Goal: Task Accomplishment & Management: Use online tool/utility

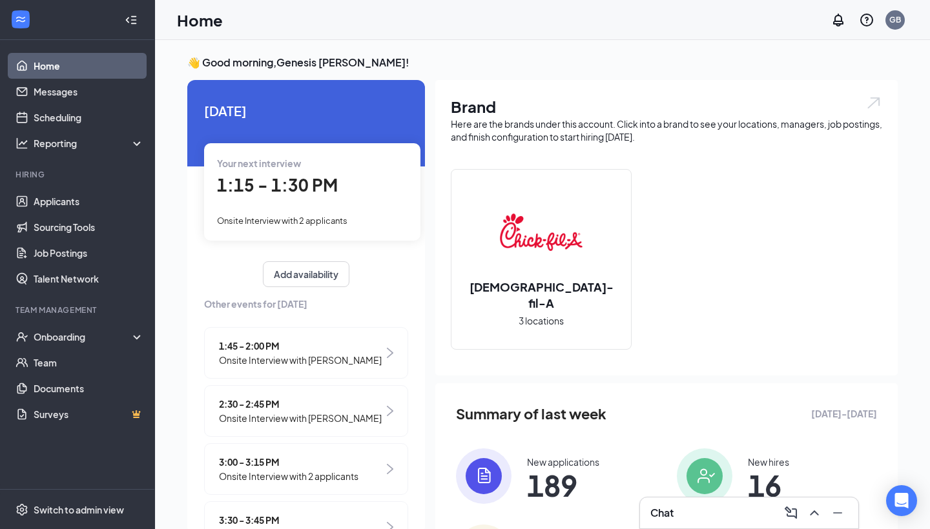
click at [325, 198] on div "Your next interview 1:15 - 1:30 PM Onsite Interview with 2 applicants" at bounding box center [312, 191] width 216 height 97
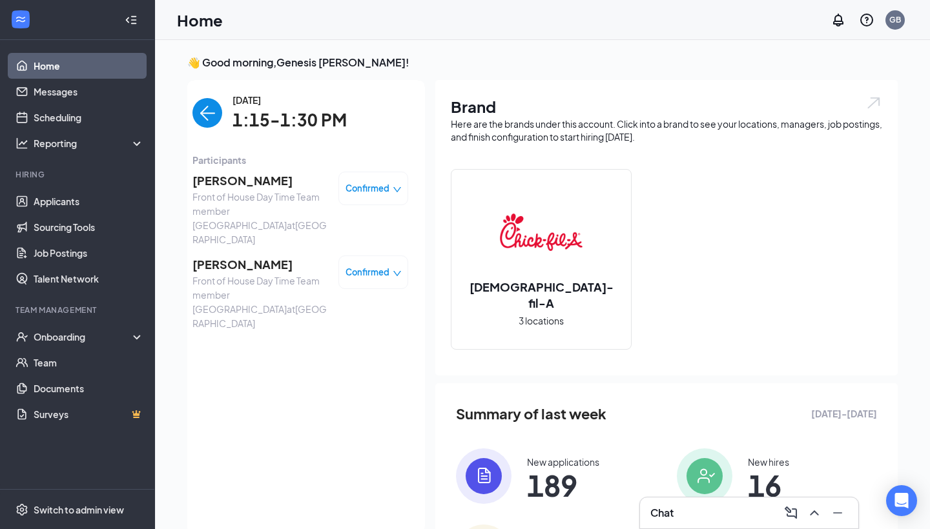
scroll to position [5, 0]
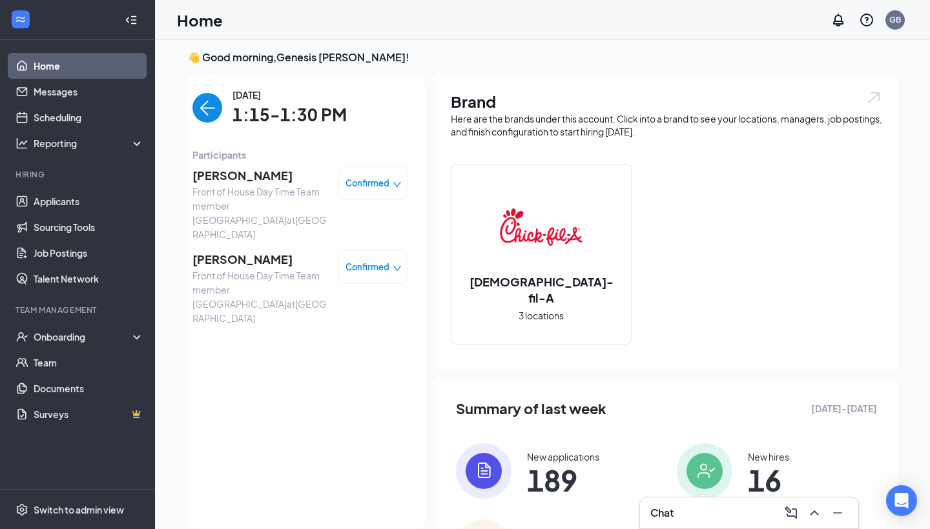
click at [207, 110] on img "back-button" at bounding box center [207, 108] width 30 height 30
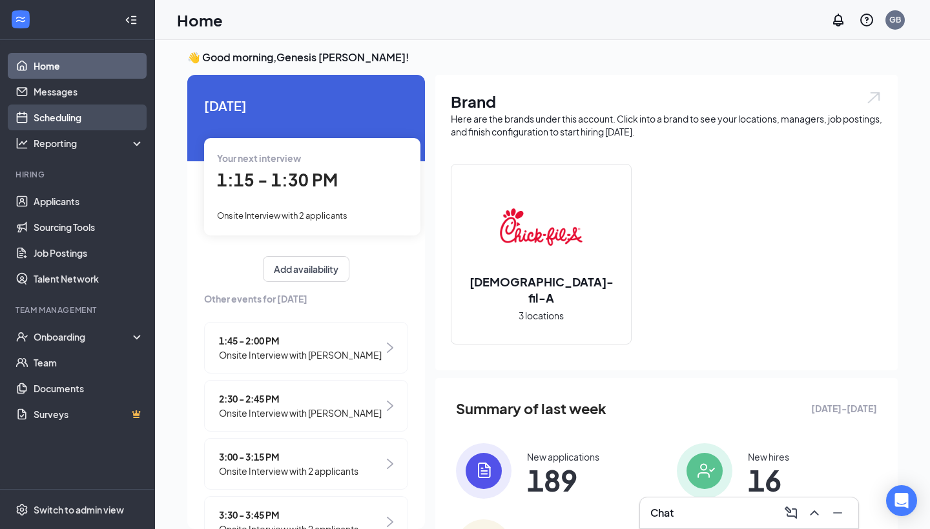
click at [70, 119] on link "Scheduling" at bounding box center [89, 118] width 110 height 26
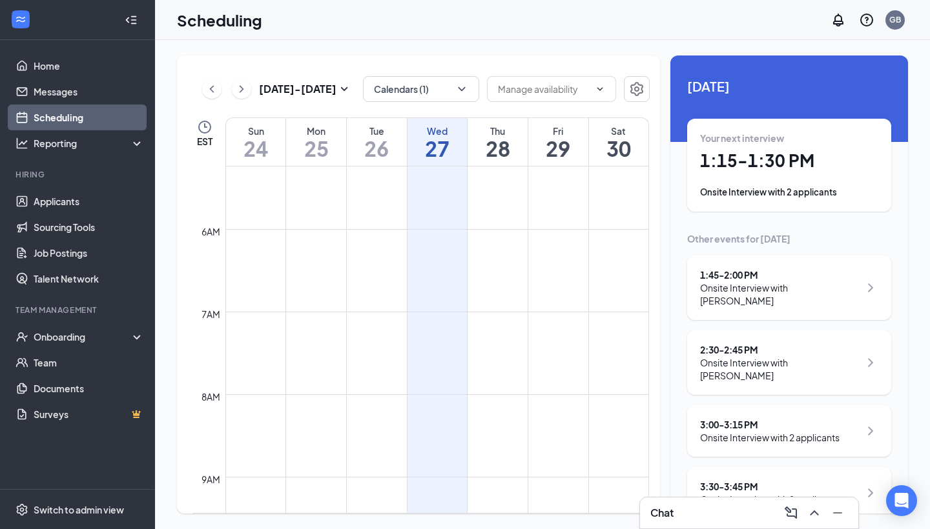
scroll to position [432, 0]
click at [88, 202] on link "Applicants" at bounding box center [89, 201] width 110 height 26
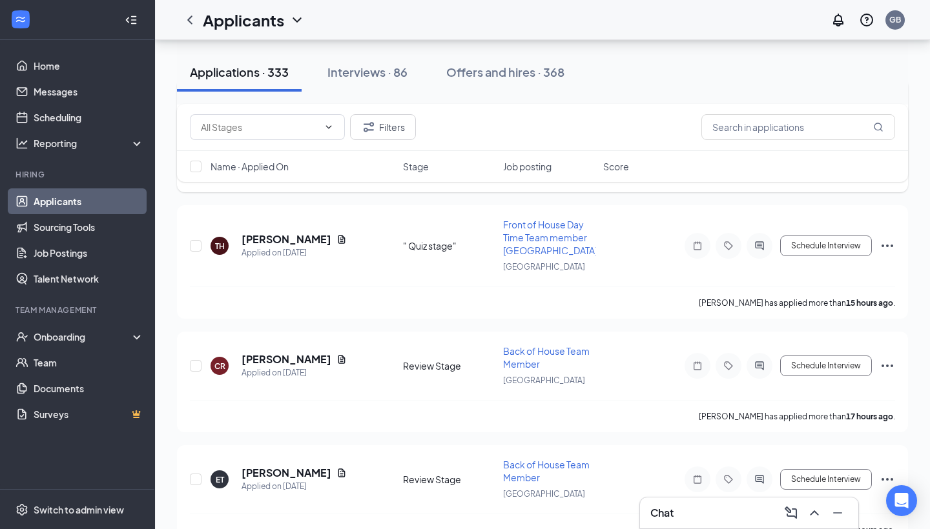
scroll to position [580, 0]
click at [84, 252] on link "Job Postings" at bounding box center [89, 253] width 110 height 26
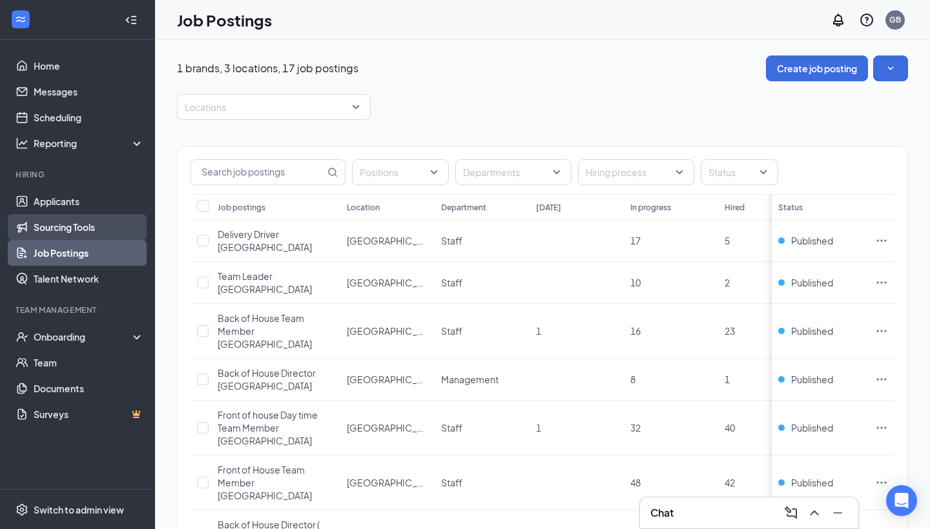
click at [73, 228] on link "Sourcing Tools" at bounding box center [89, 227] width 110 height 26
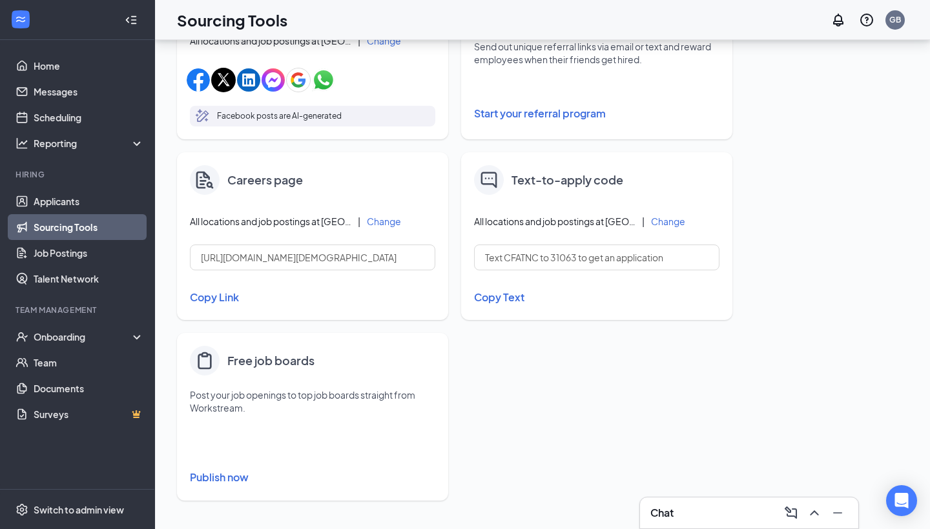
scroll to position [479, 0]
click at [213, 476] on button "Publish now" at bounding box center [312, 477] width 245 height 21
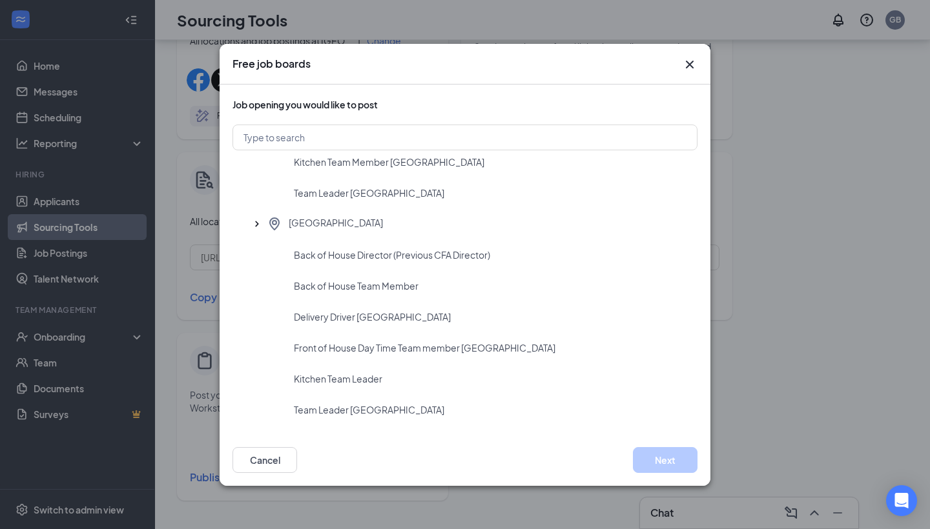
scroll to position [382, 0]
click at [569, 341] on div "Front of House Day Time Team member [GEOGRAPHIC_DATA]" at bounding box center [490, 347] width 393 height 13
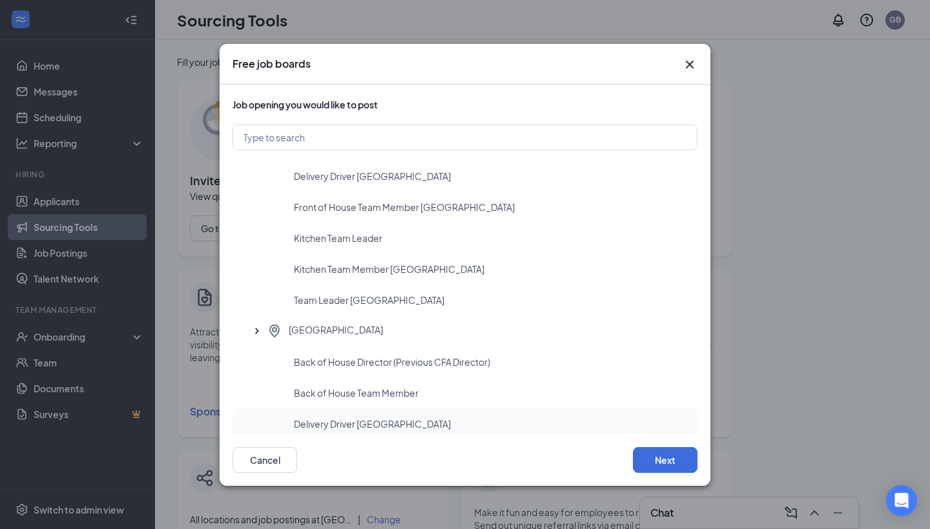
scroll to position [298, 0]
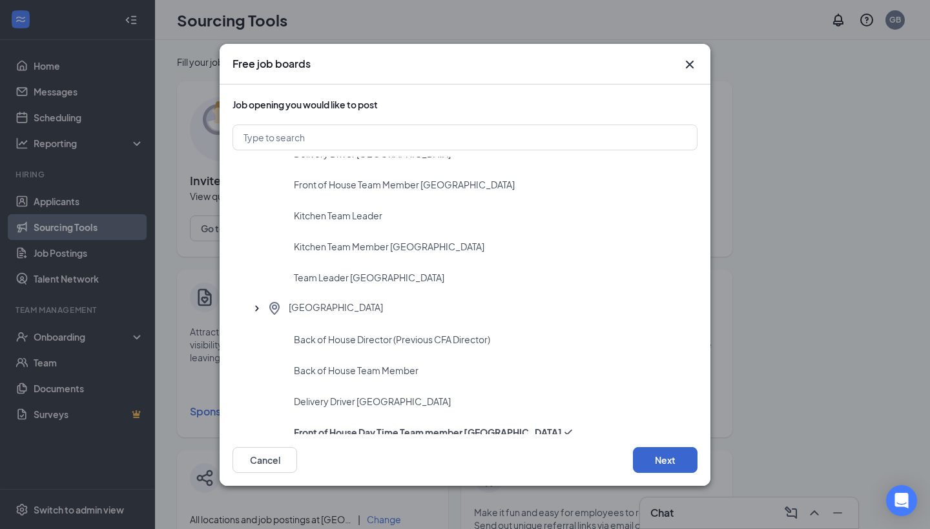
click at [662, 462] on button "Next" at bounding box center [665, 460] width 65 height 26
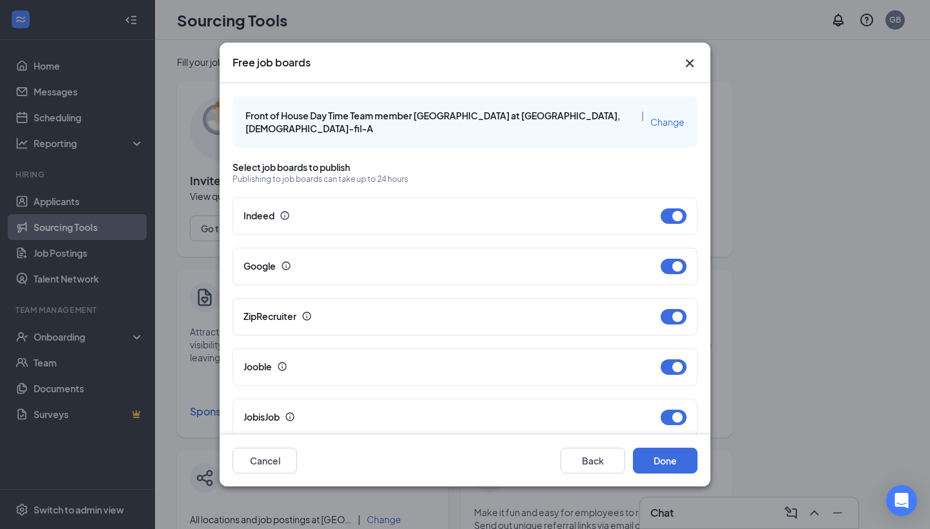
click at [662, 462] on button "Done" at bounding box center [665, 461] width 65 height 26
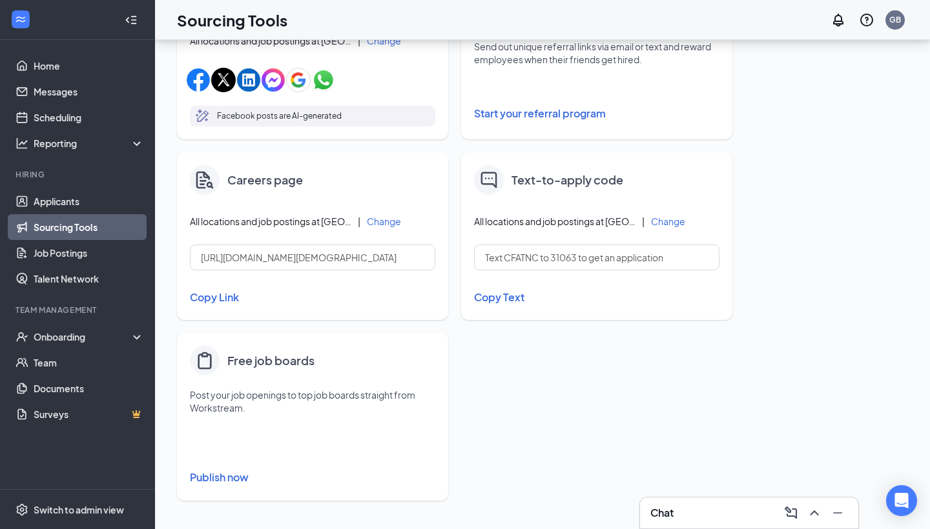
scroll to position [479, 0]
click at [216, 475] on button "Publish now" at bounding box center [312, 477] width 245 height 21
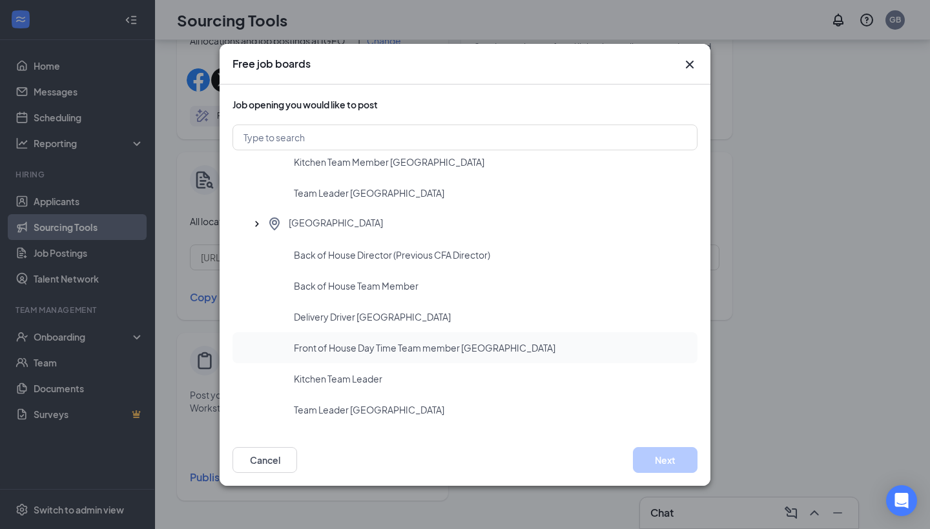
click at [367, 355] on div "Front of House Day Time Team member [GEOGRAPHIC_DATA]" at bounding box center [464, 347] width 465 height 31
click at [669, 456] on button "Next" at bounding box center [665, 460] width 65 height 26
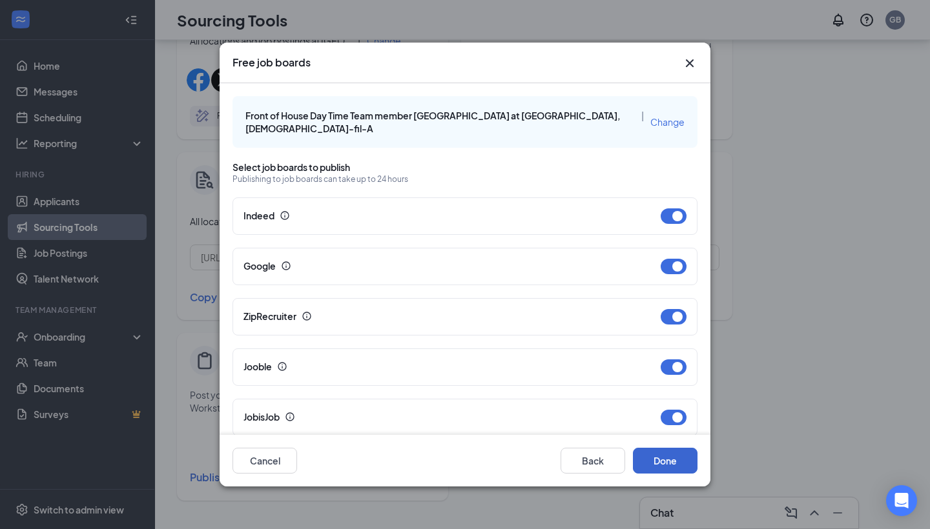
click at [667, 466] on button "Done" at bounding box center [665, 461] width 65 height 26
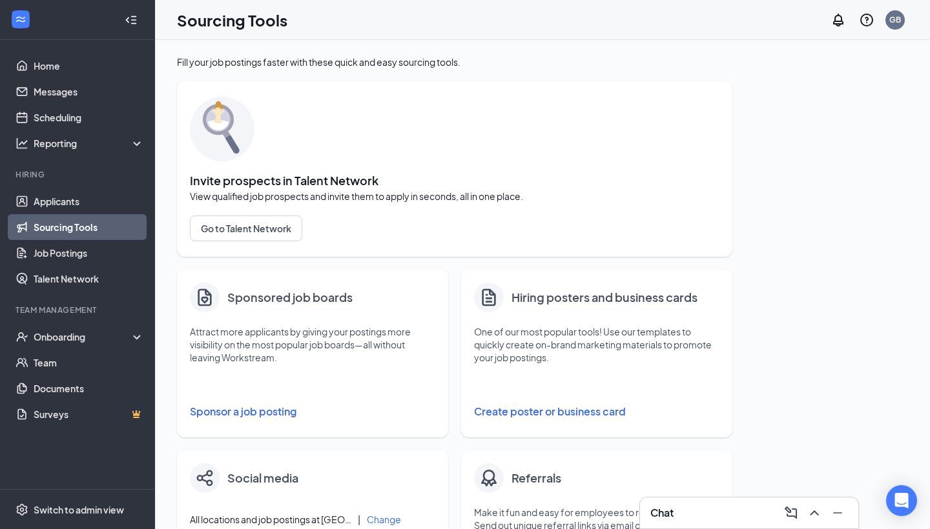
scroll to position [0, 0]
click at [66, 65] on link "Home" at bounding box center [89, 66] width 110 height 26
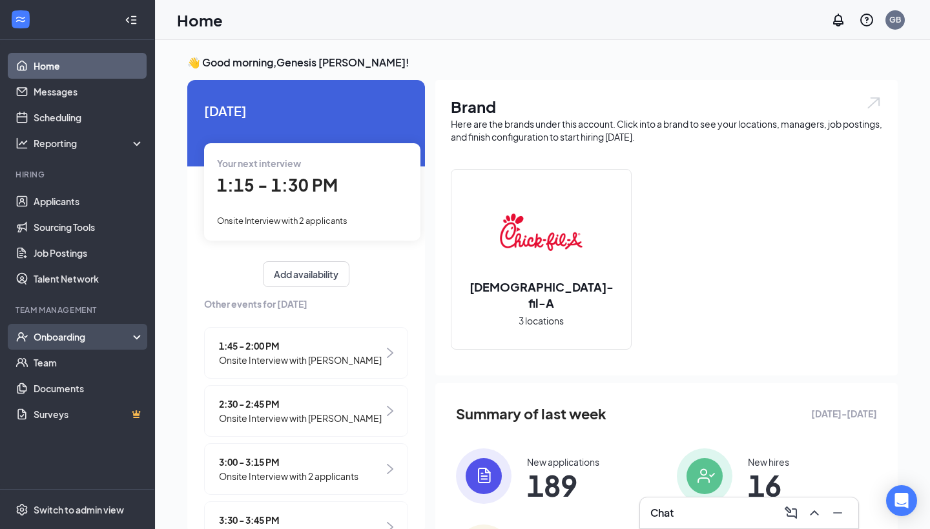
click at [108, 329] on div "Onboarding" at bounding box center [77, 337] width 155 height 26
